Goal: Information Seeking & Learning: Learn about a topic

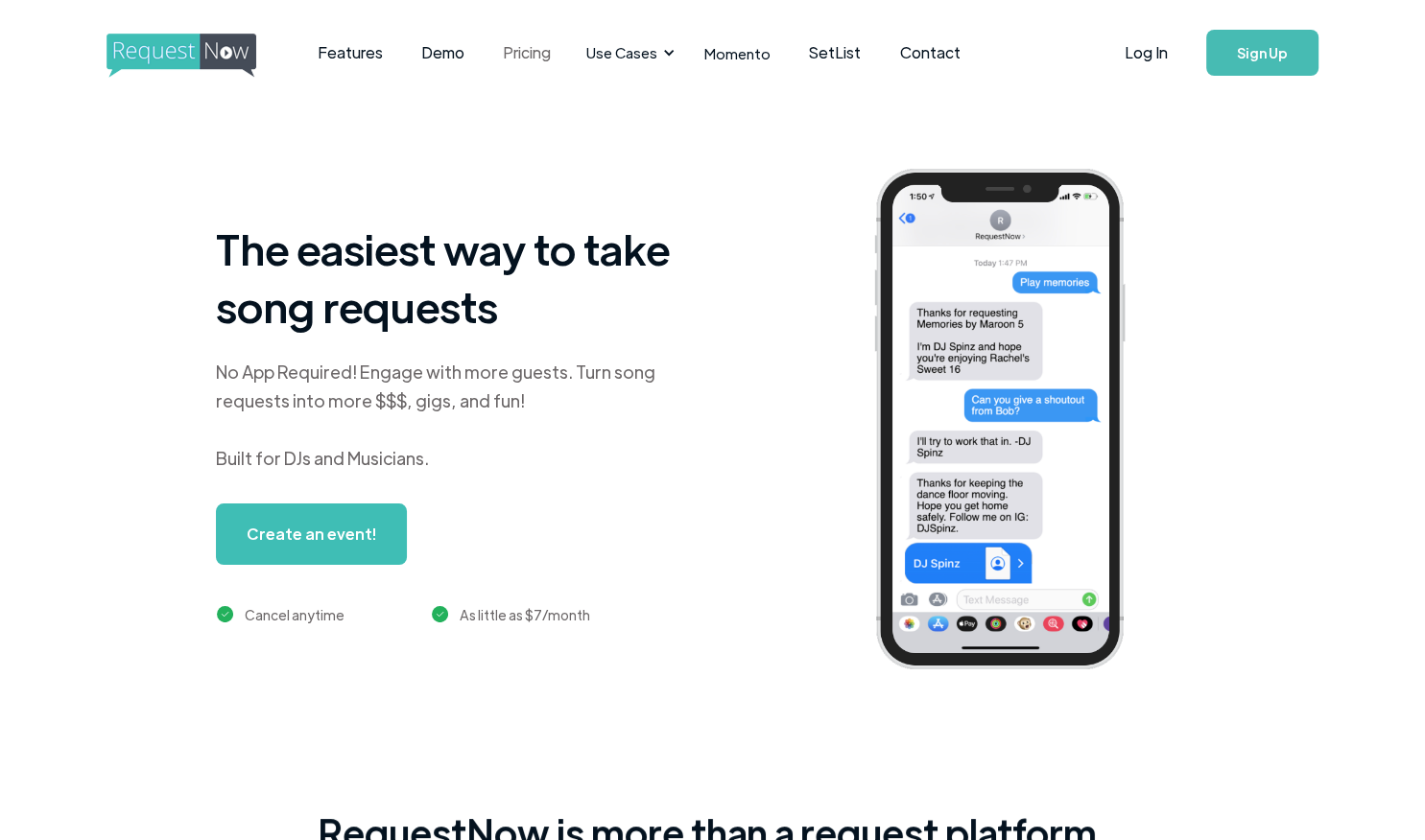
click at [523, 57] on link "Pricing" at bounding box center [527, 53] width 86 height 60
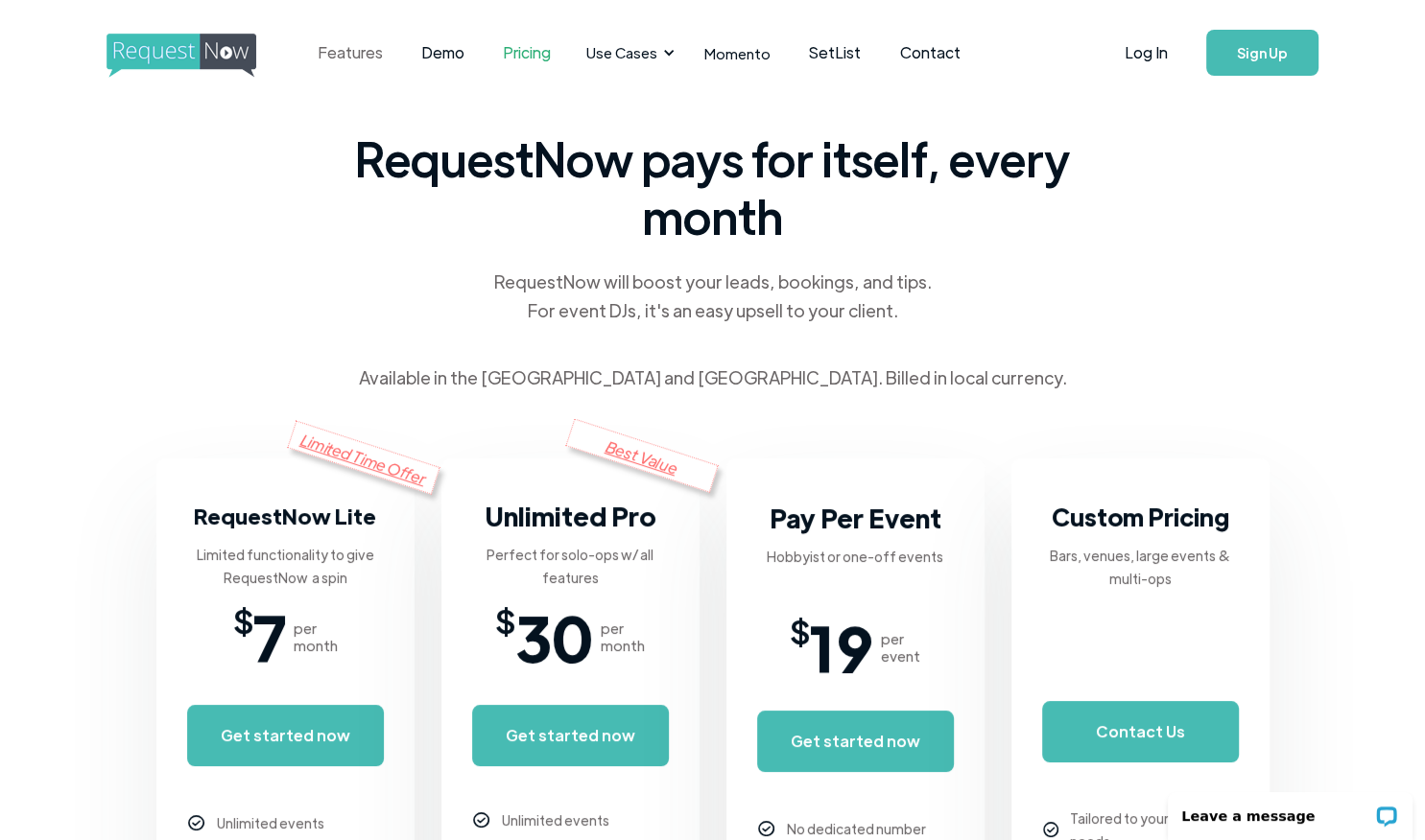
click at [359, 49] on link "Features" at bounding box center [351, 53] width 104 height 60
